Goal: Task Accomplishment & Management: Manage account settings

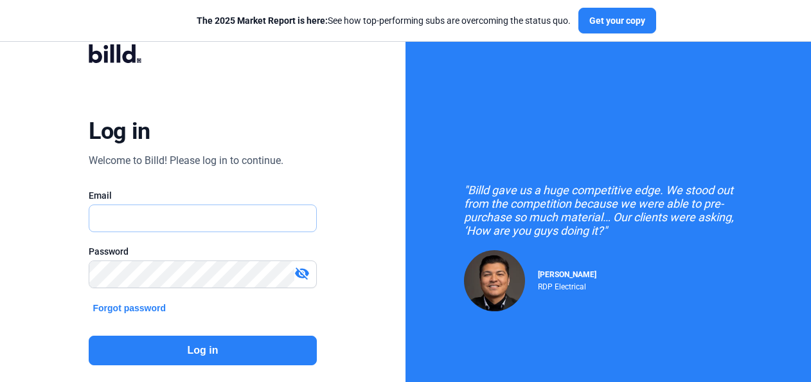
type input "[EMAIL_ADDRESS][DOMAIN_NAME]"
click at [208, 346] on button "Log in" at bounding box center [202, 350] width 227 height 30
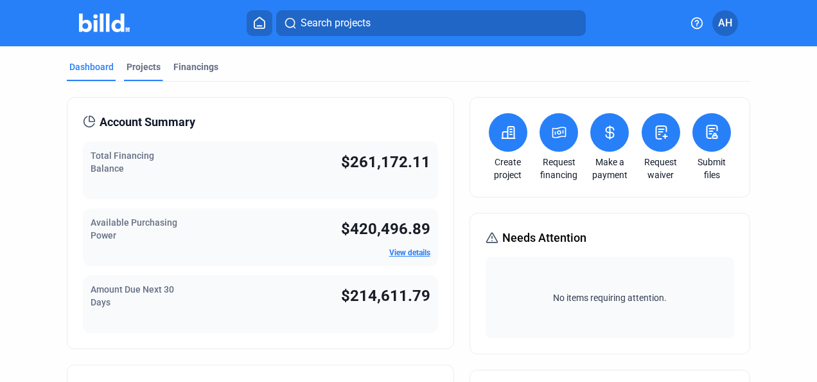
click at [150, 68] on div "Projects" at bounding box center [144, 66] width 34 height 13
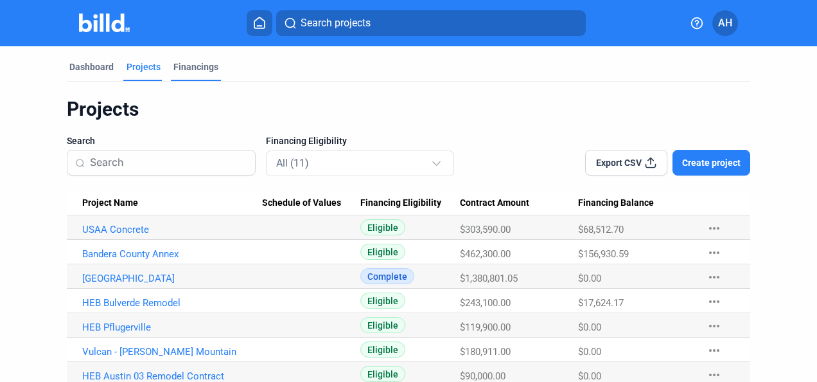
click at [197, 62] on div "Financings" at bounding box center [195, 66] width 45 height 13
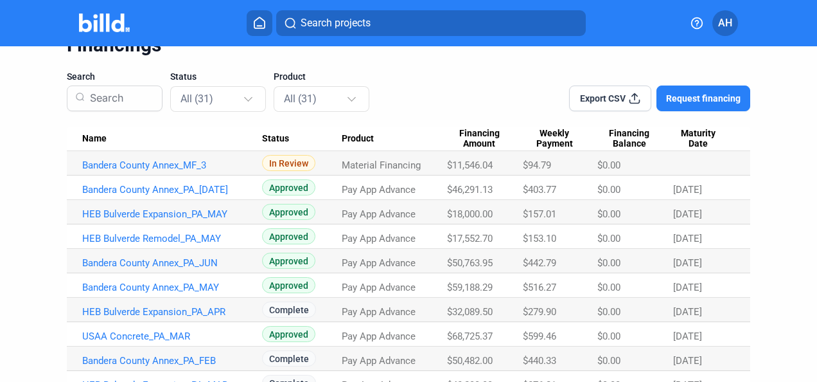
scroll to position [129, 0]
